Goal: Task Accomplishment & Management: Use online tool/utility

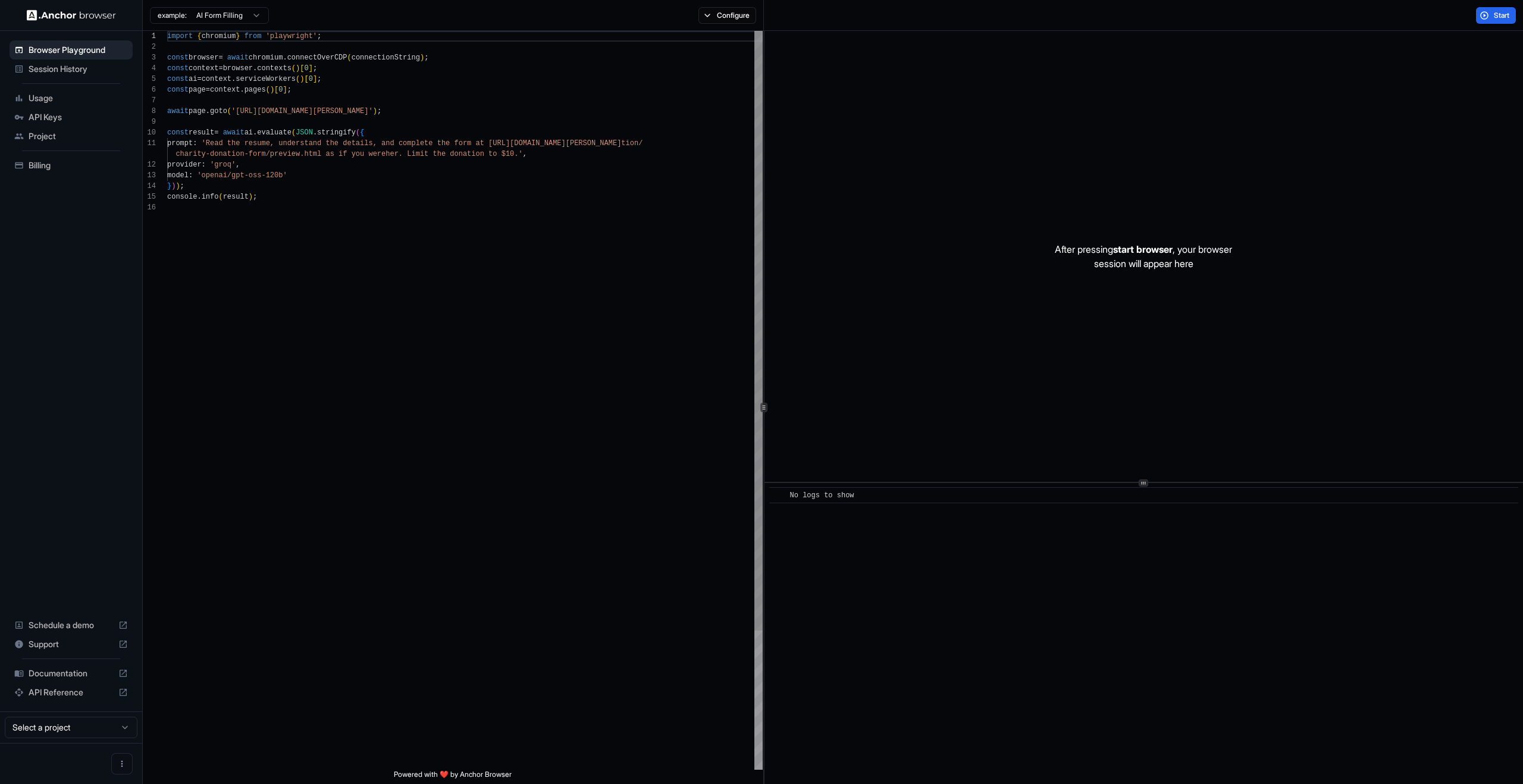
scroll to position [107, 0]
click at [690, 32] on div "import { chromium } from 'playwright' ; const browser = await chromium . connec…" at bounding box center [464, 486] width 595 height 909
click at [706, 22] on button "Configure" at bounding box center [727, 15] width 58 height 17
click at [894, 91] on div "🇺🇸 US" at bounding box center [878, 94] width 74 height 17
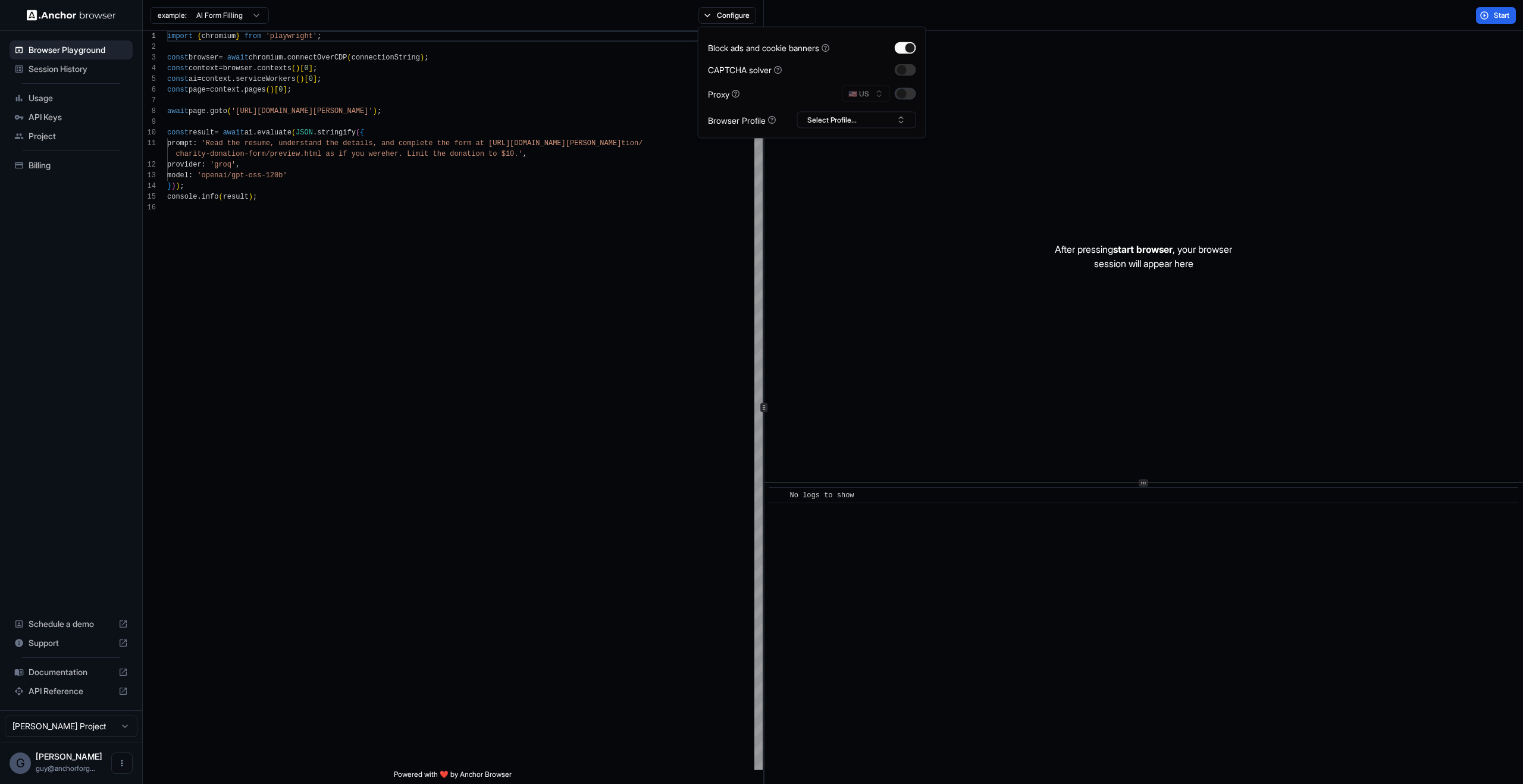
click at [899, 93] on button "button" at bounding box center [905, 94] width 21 height 12
click at [723, 95] on div "Proxy" at bounding box center [724, 93] width 32 height 13
copy div "Proxy"
drag, startPoint x: 1062, startPoint y: 482, endPoint x: 605, endPoint y: 247, distance: 513.9
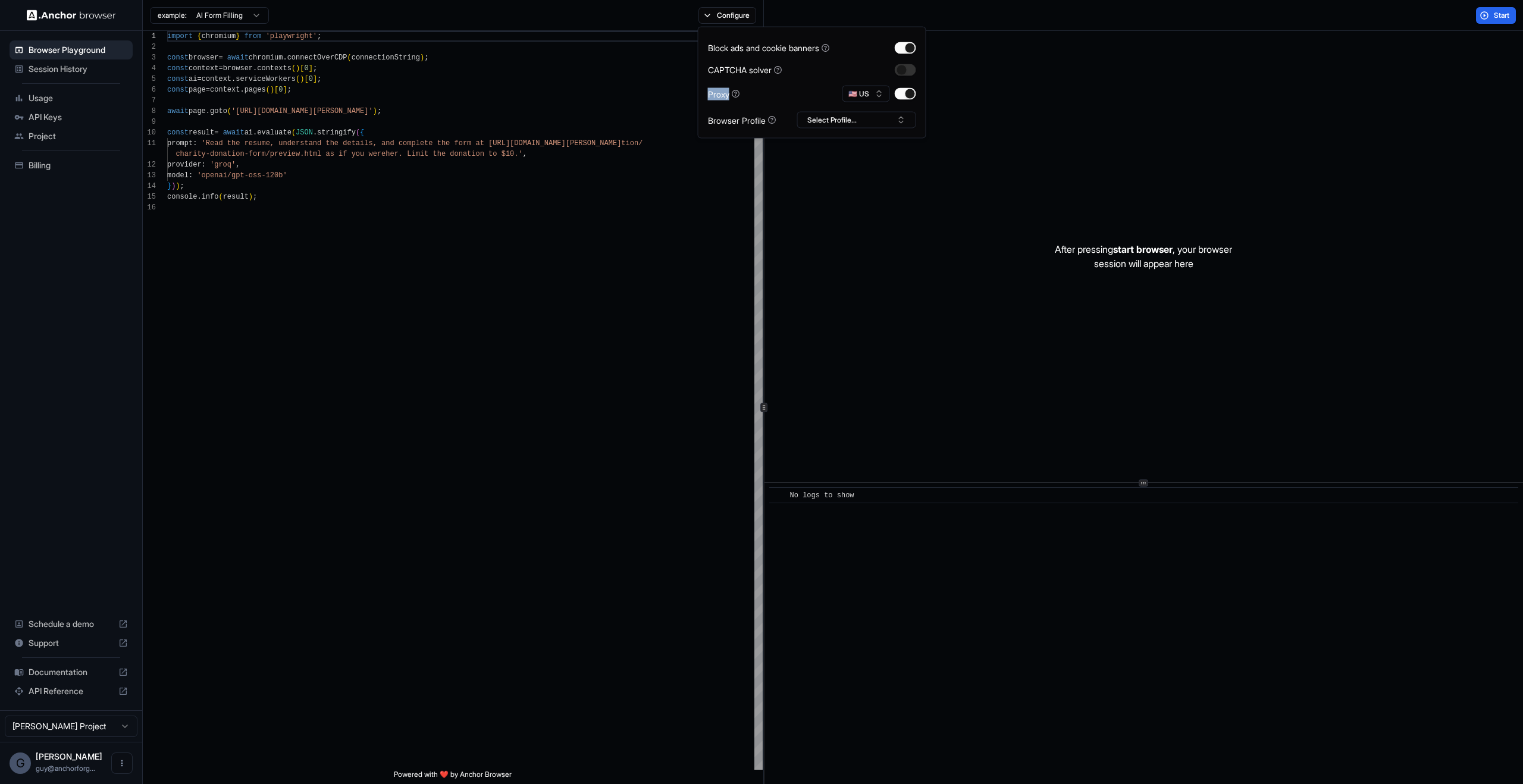
click at [641, 252] on div "1 2 3 4 5 6 7 8 9 10 11 12 13 14 15 16 import { chromium } from 'playwright' ; …" at bounding box center [833, 407] width 1380 height 753
click at [570, 242] on div "import { chromium } from 'playwright' ; const browser = await chromium . connec…" at bounding box center [464, 486] width 595 height 909
click at [595, 291] on div "import { chromium } from 'playwright' ; const browser = await chromium . connec…" at bounding box center [464, 486] width 595 height 909
type textarea "**********"
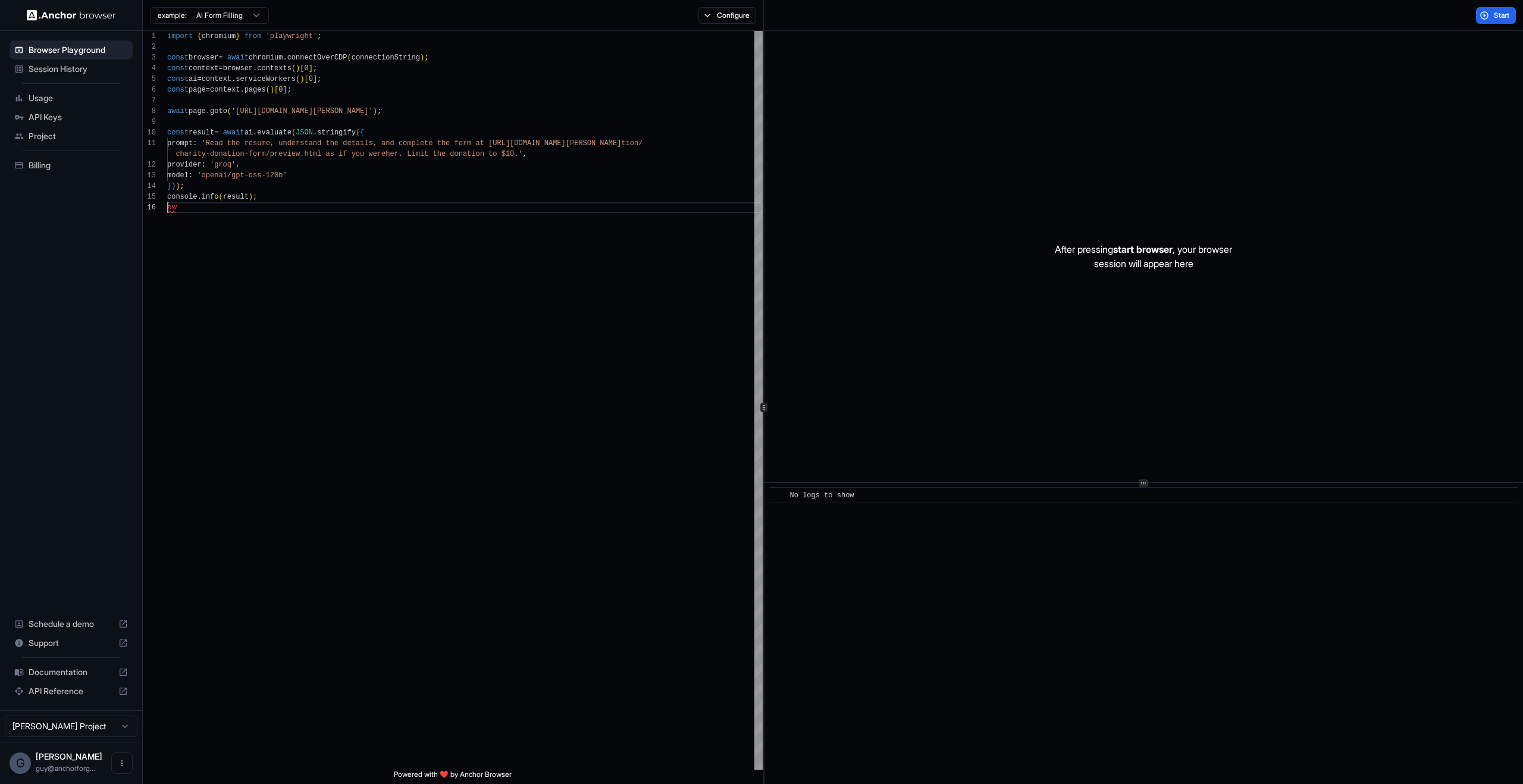
click at [1168, 456] on div "After pressing start browser , your browser session will appear here" at bounding box center [1143, 257] width 758 height 450
